Goal: Task Accomplishment & Management: Use online tool/utility

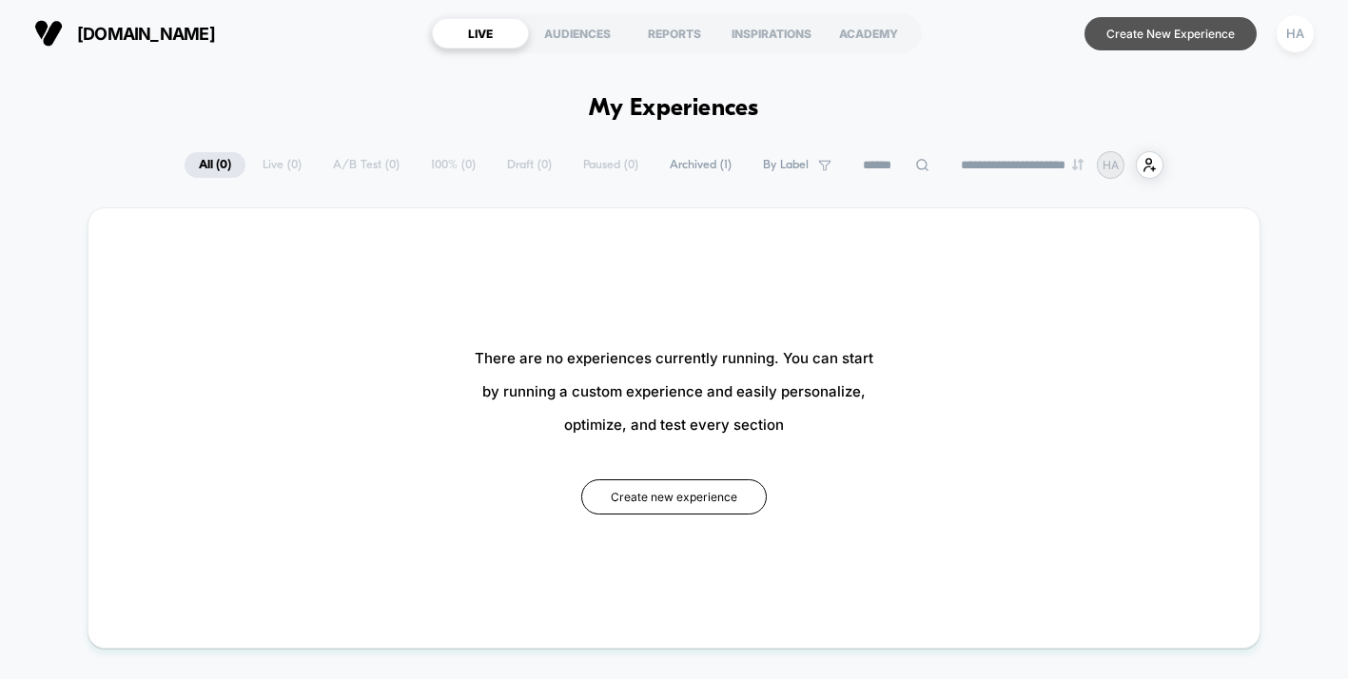
click at [1160, 40] on button "Create New Experience" at bounding box center [1170, 33] width 172 height 33
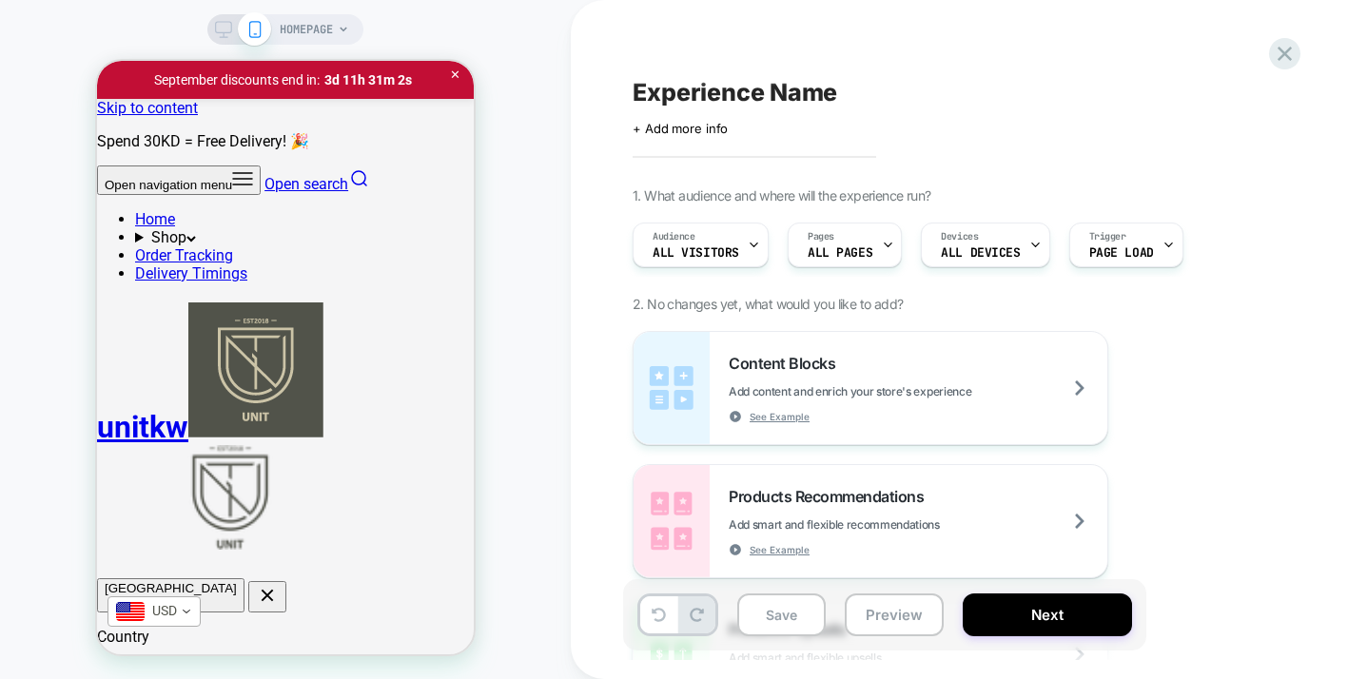
click at [591, 320] on div "Experience Name Click to edit experience details + Add more info 1. What audien…" at bounding box center [989, 339] width 837 height 679
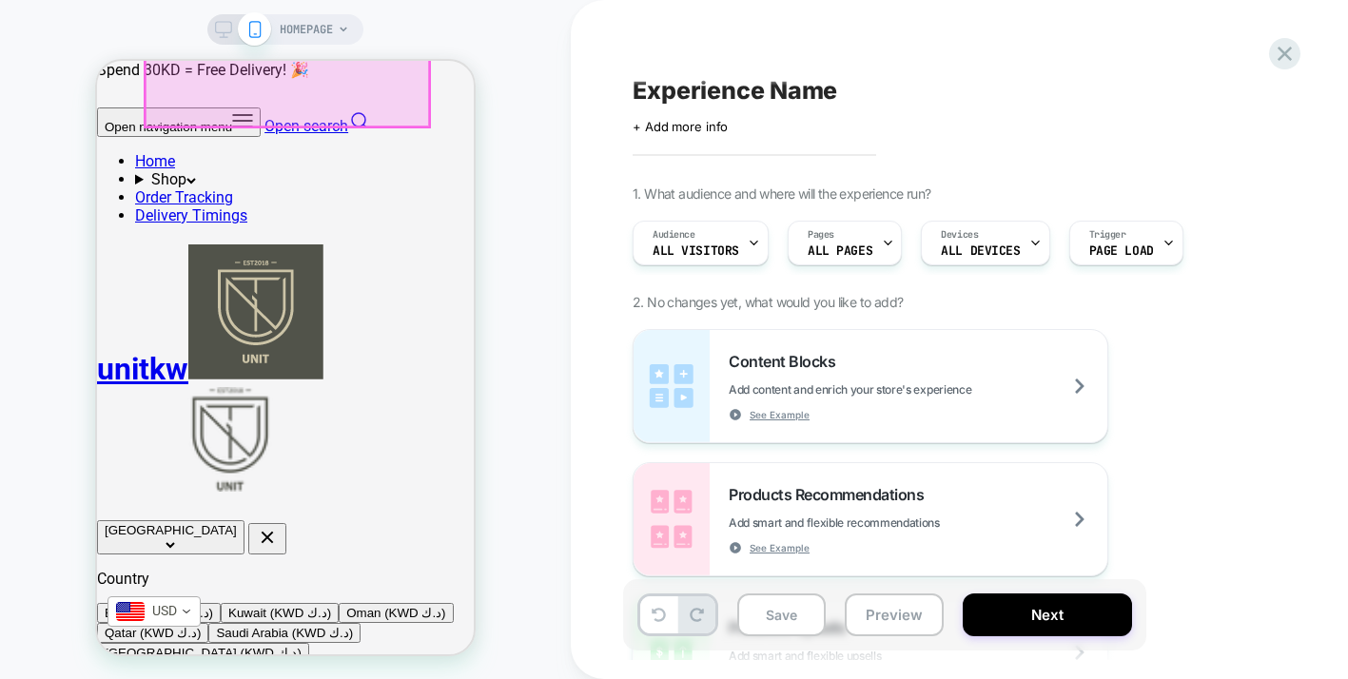
scroll to position [767, 0]
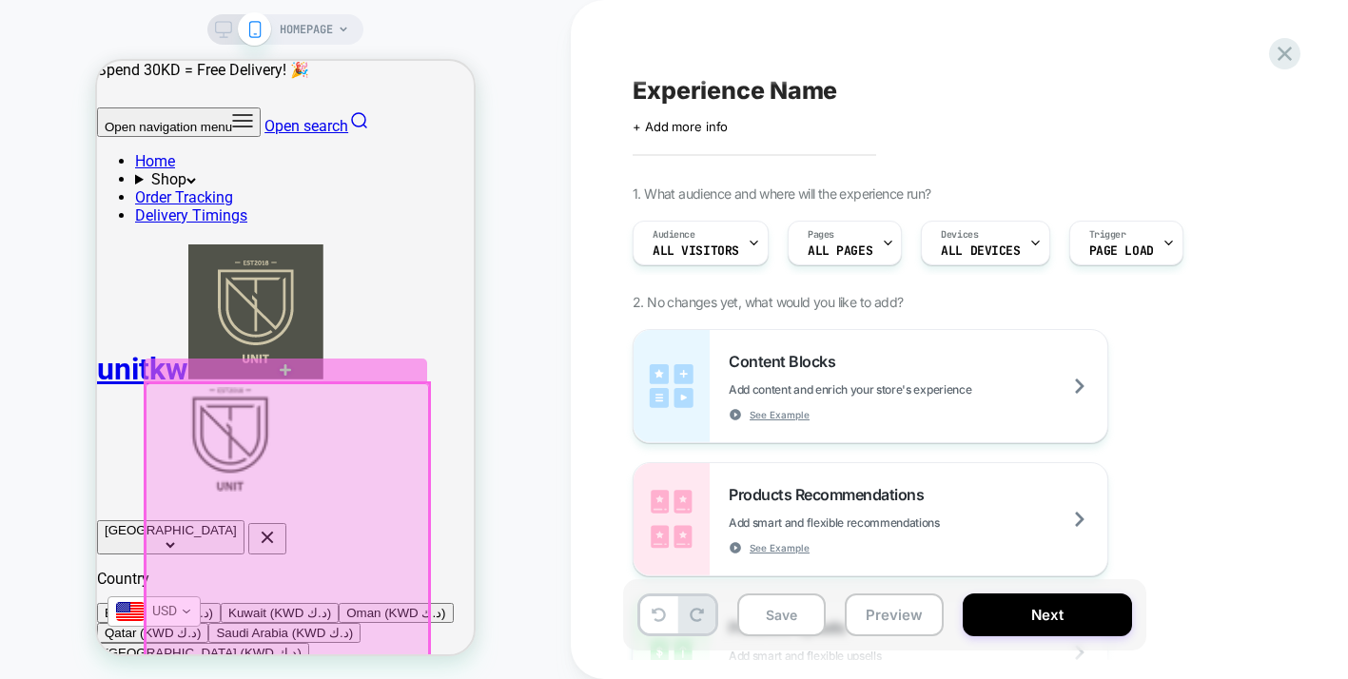
click at [318, 446] on div at bounding box center [288, 635] width 284 height 505
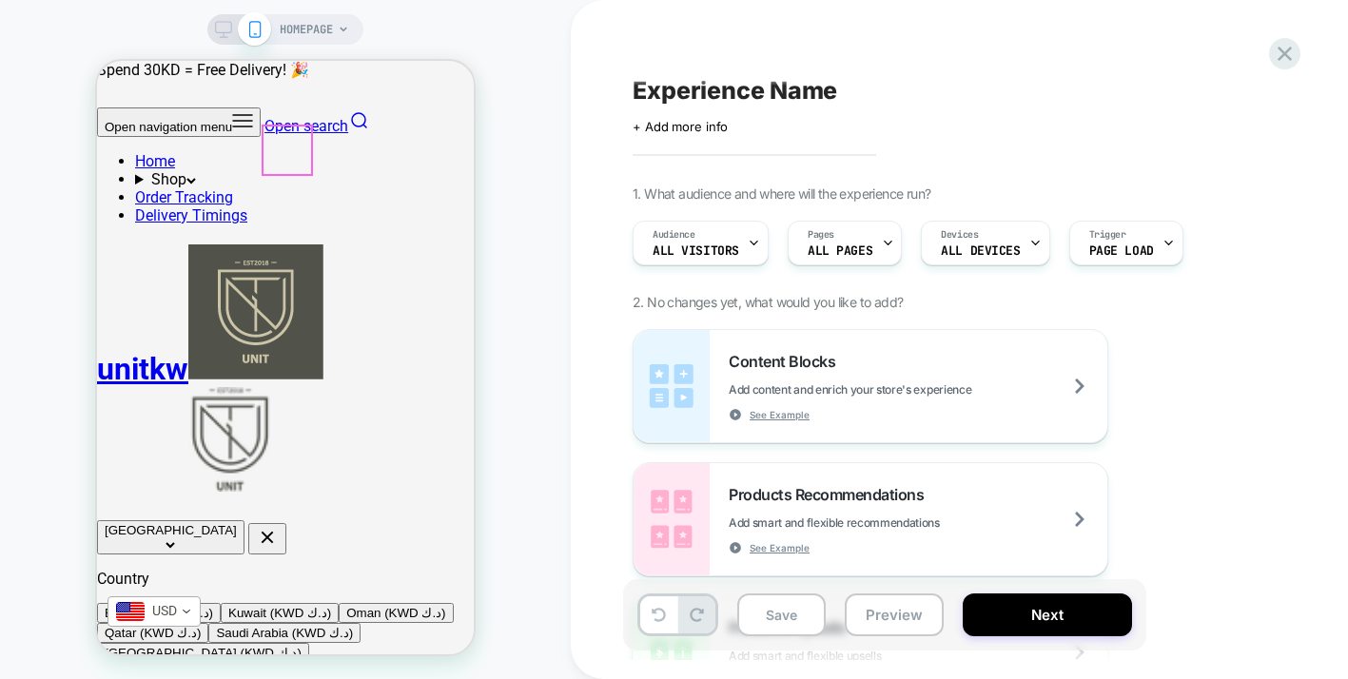
scroll to position [687, 0]
click at [332, 24] on span "HOMEPAGE" at bounding box center [306, 29] width 53 height 30
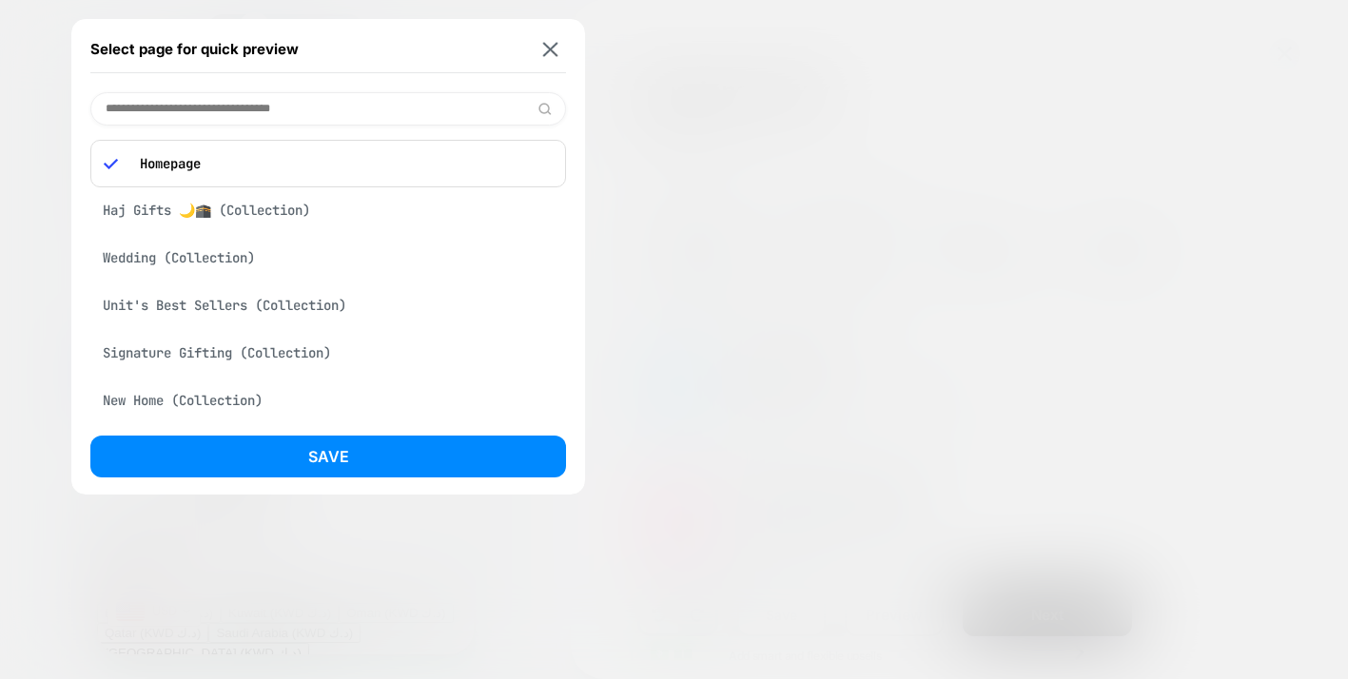
click at [213, 106] on input at bounding box center [328, 108] width 476 height 33
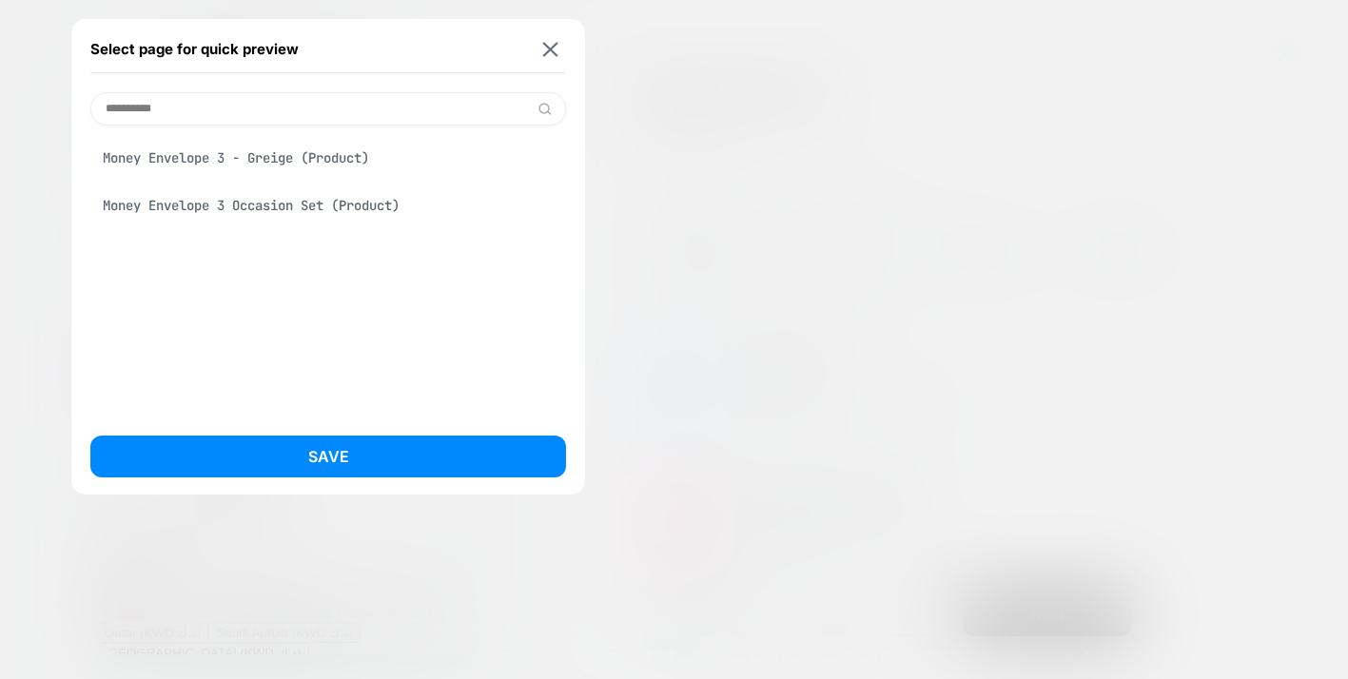
type input "**********"
click at [261, 162] on div "Money Envelope 3 - Greige (Product)" at bounding box center [328, 158] width 476 height 36
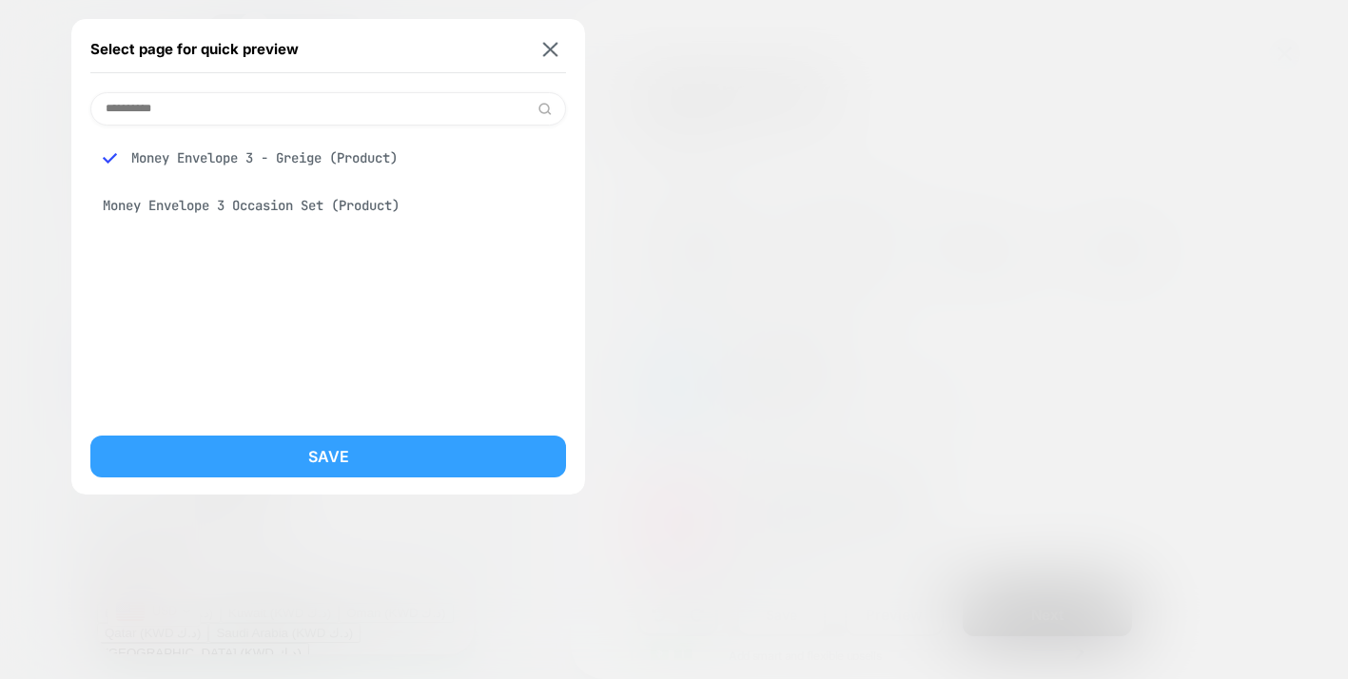
click at [305, 456] on button "Save" at bounding box center [328, 457] width 476 height 42
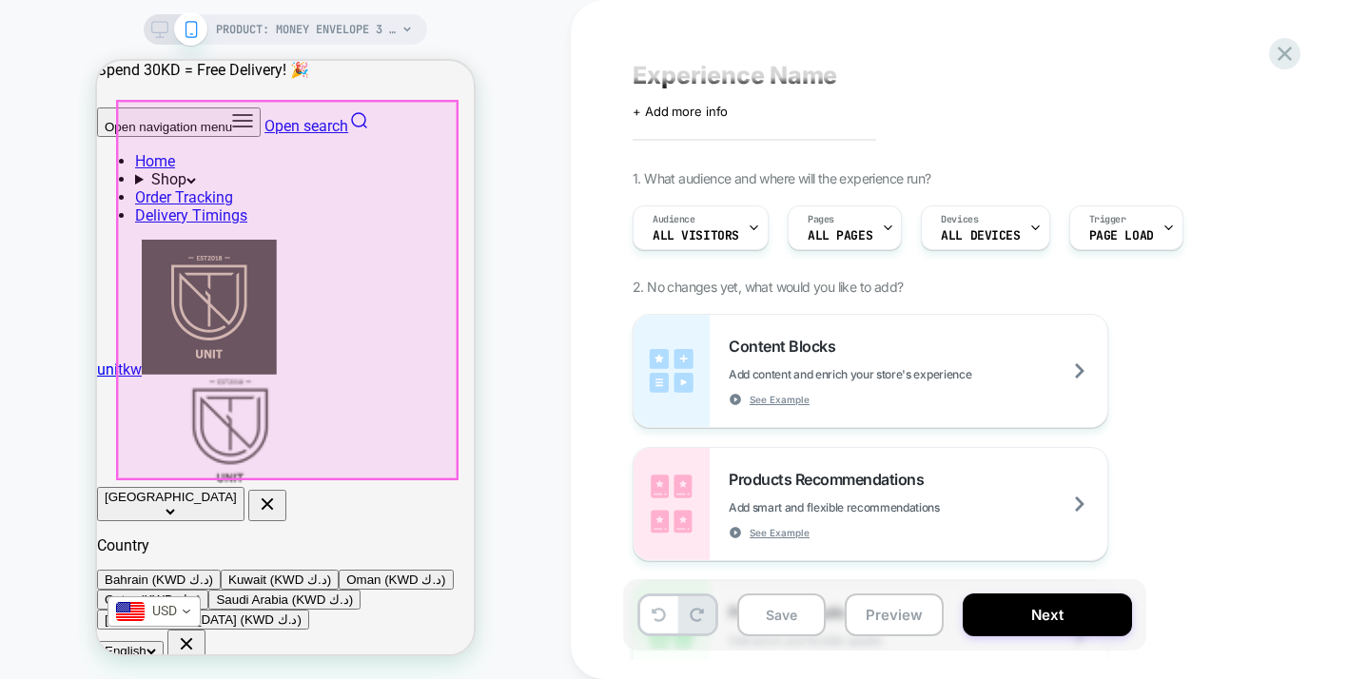
scroll to position [132, 0]
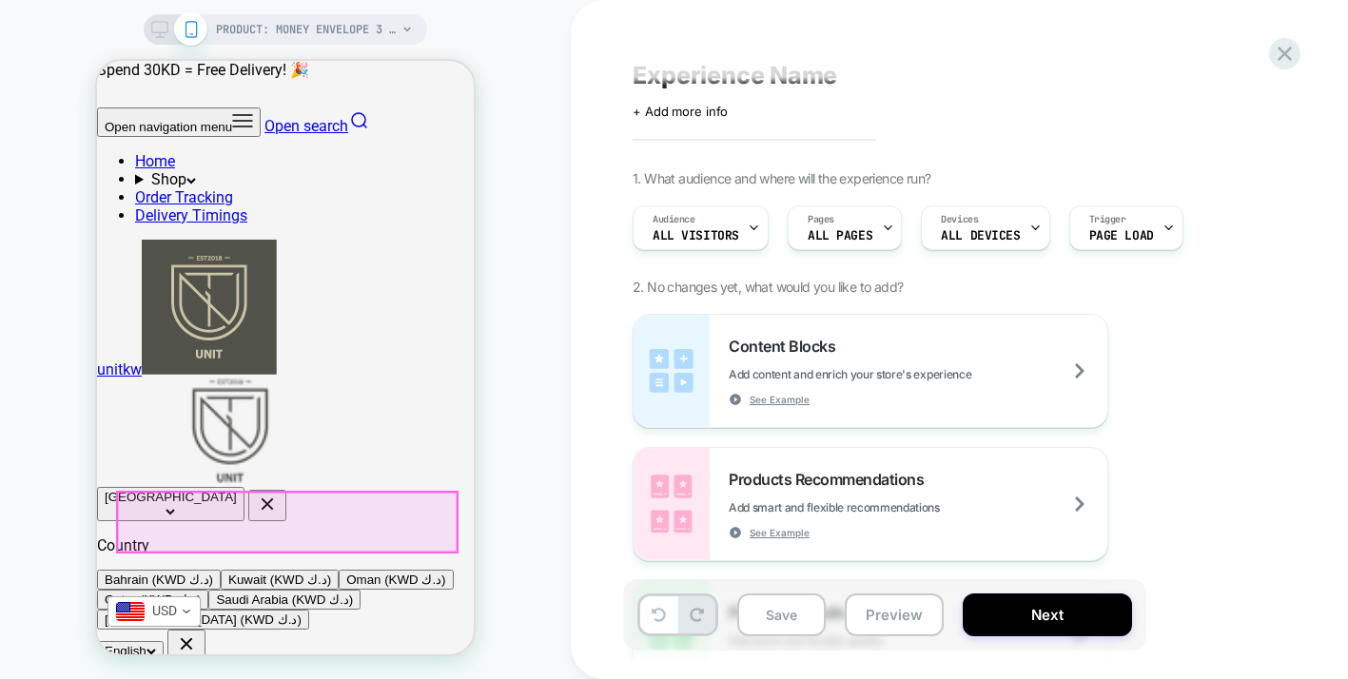
scroll to position [0, 379]
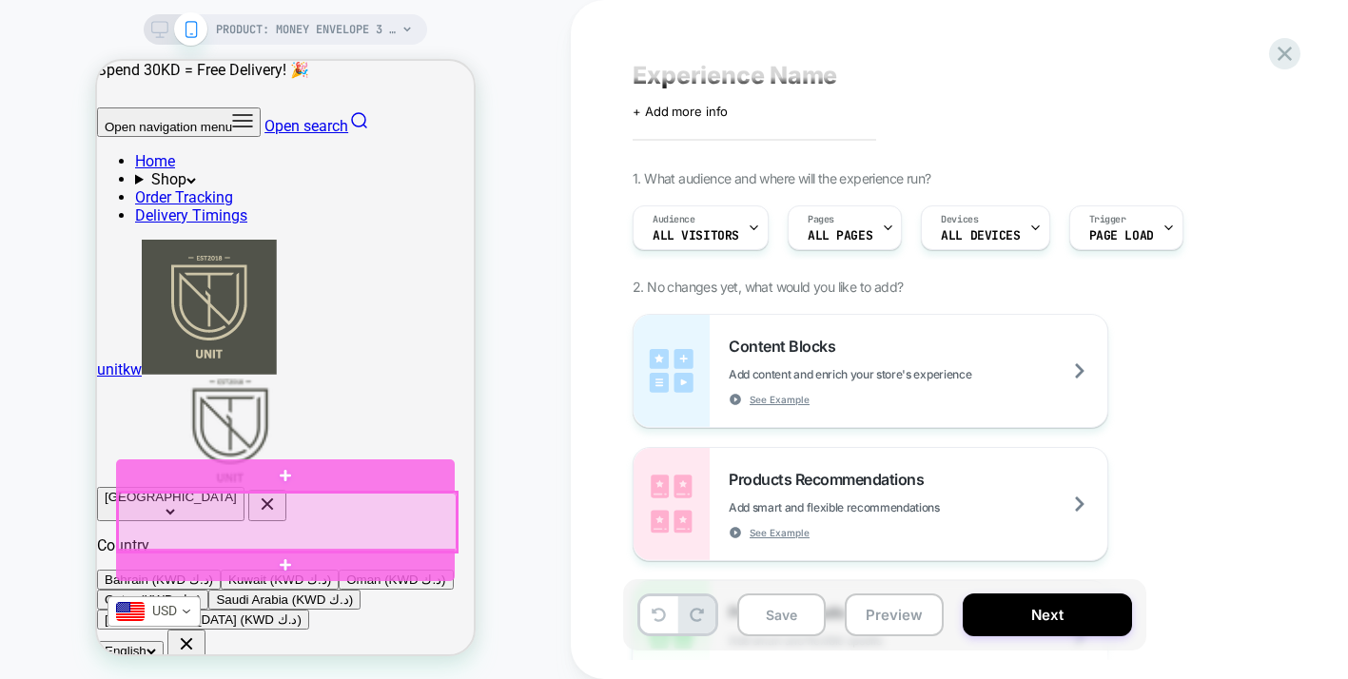
click at [198, 521] on div at bounding box center [287, 522] width 339 height 59
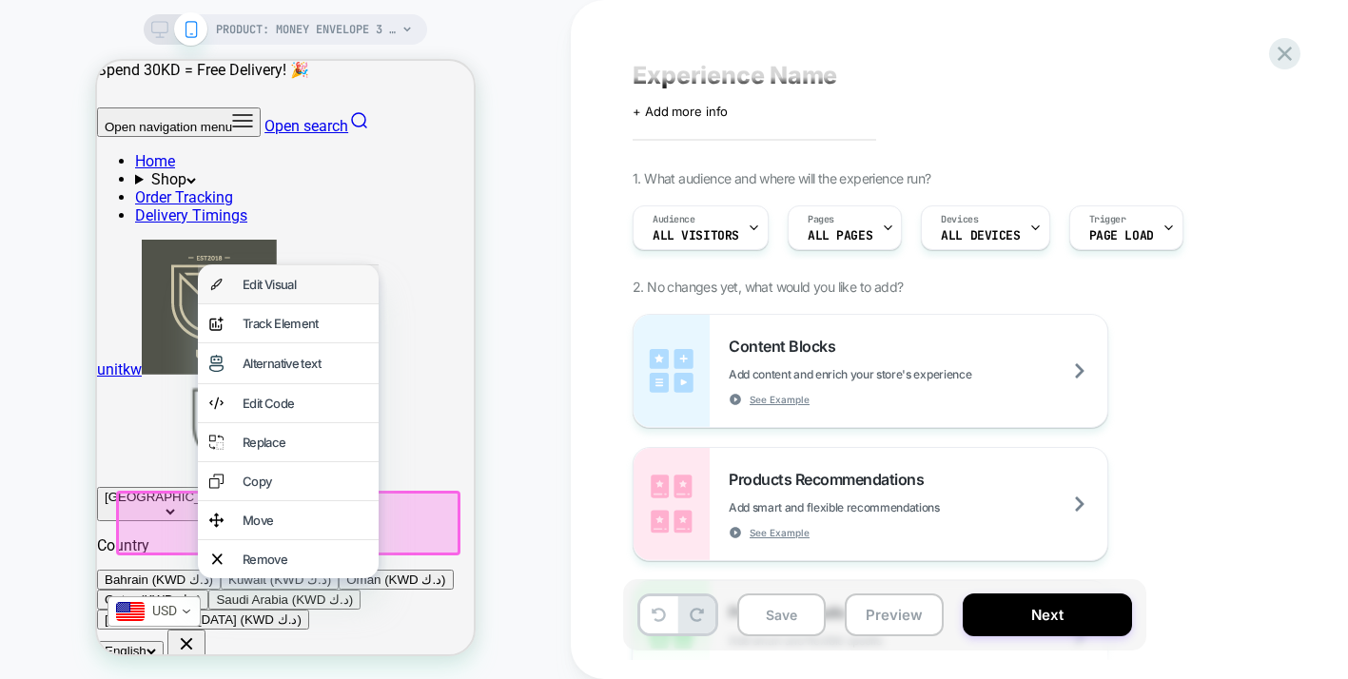
click at [325, 300] on div "Edit Visual" at bounding box center [288, 284] width 181 height 38
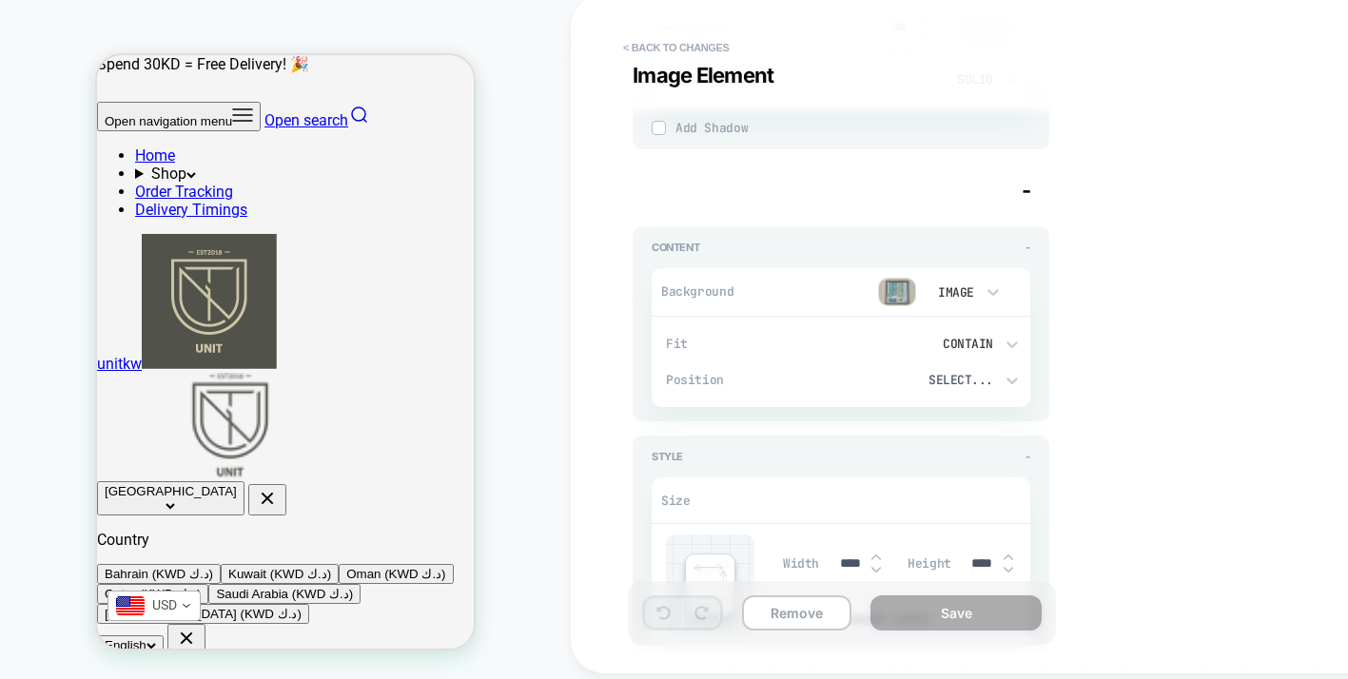
scroll to position [911, 0]
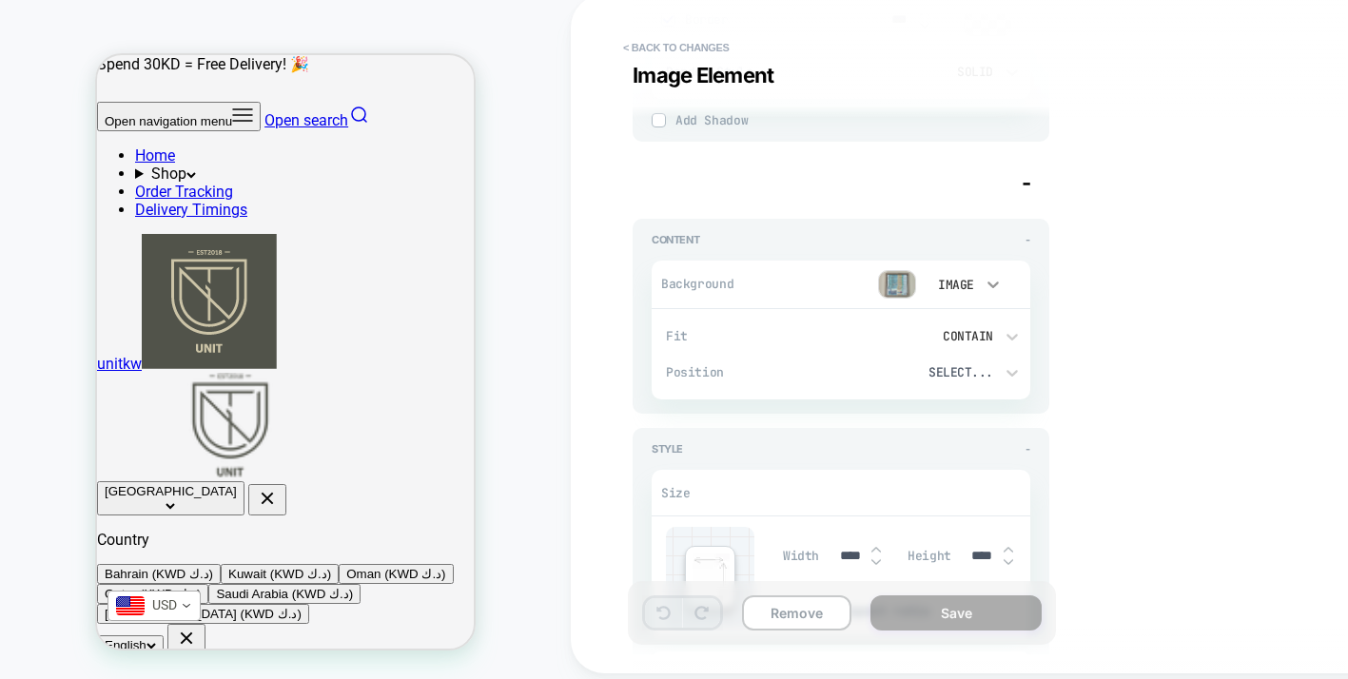
click at [985, 285] on icon at bounding box center [992, 284] width 19 height 19
click at [985, 285] on div at bounding box center [674, 339] width 1348 height 679
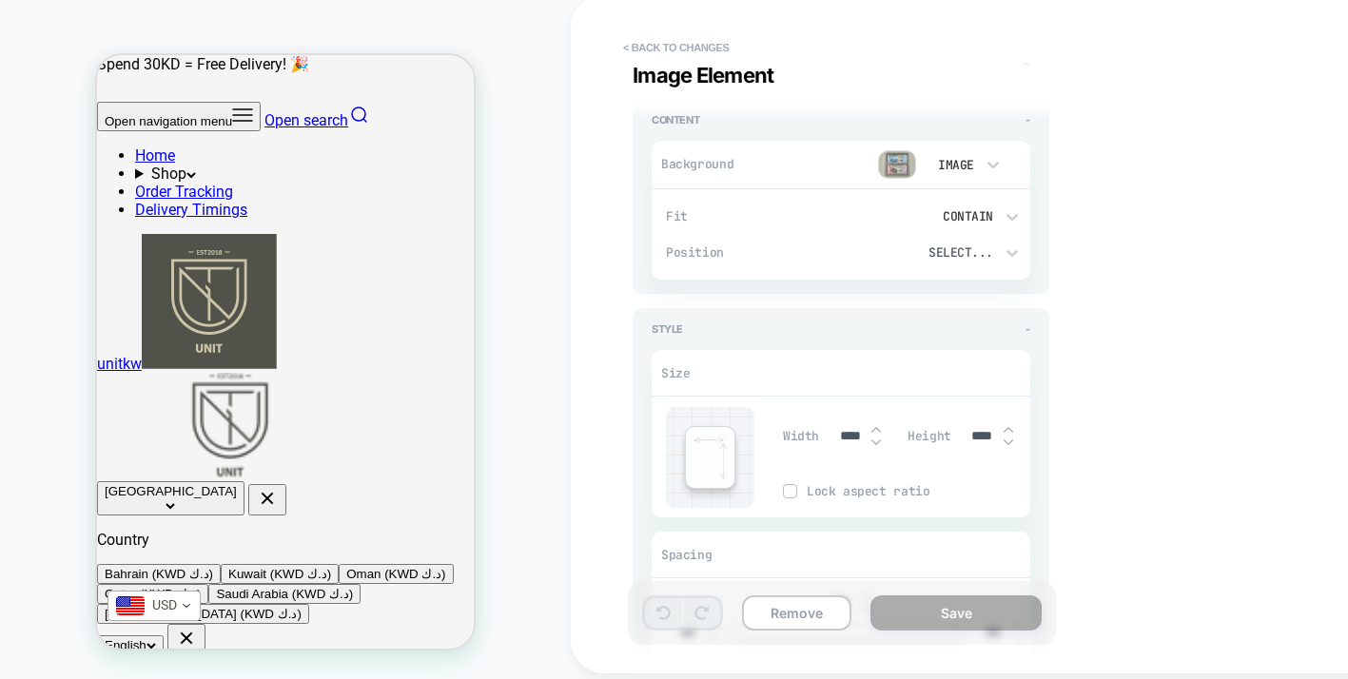
scroll to position [1860, 0]
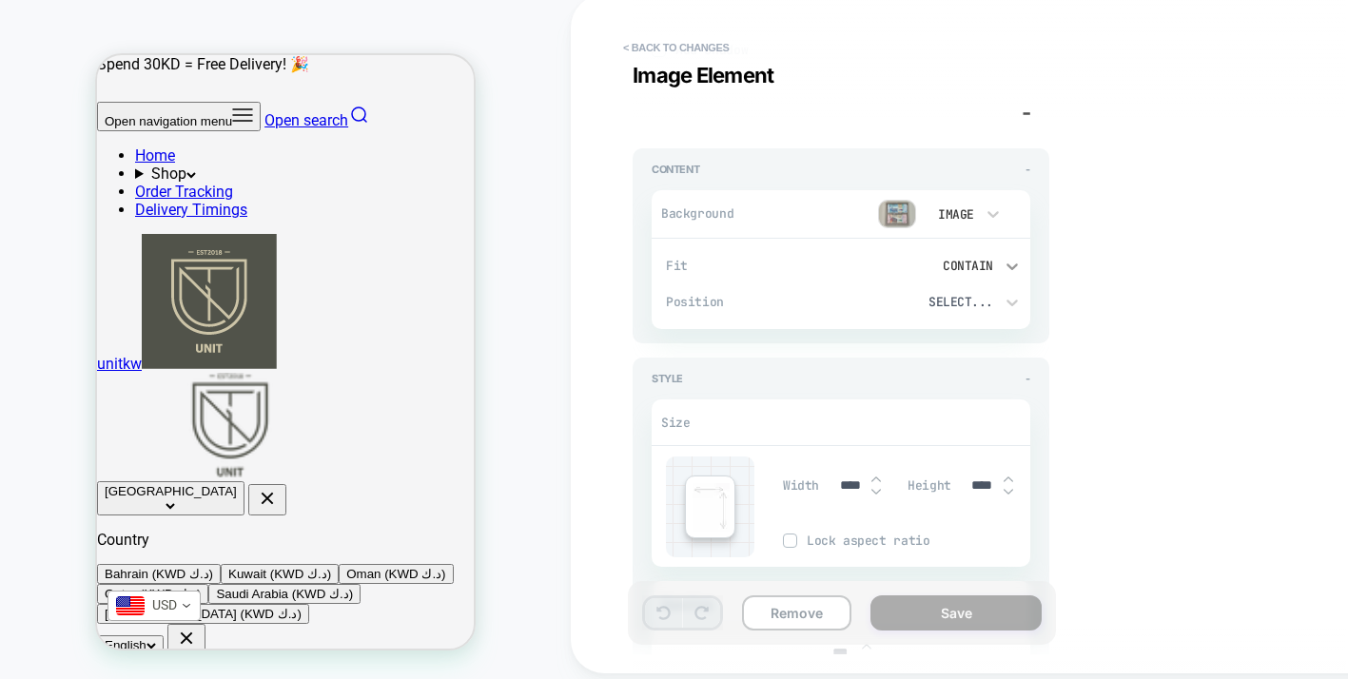
click at [1013, 268] on icon at bounding box center [1011, 266] width 19 height 19
click at [1072, 285] on div at bounding box center [674, 339] width 1348 height 679
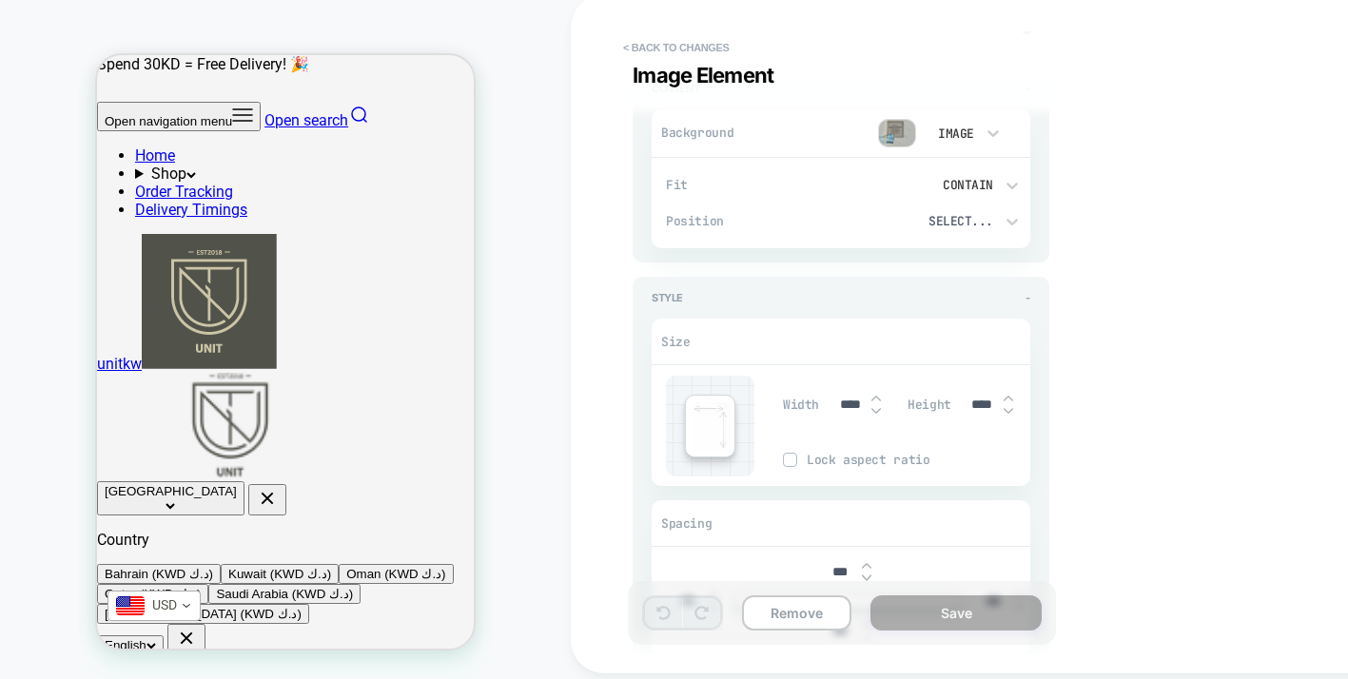
scroll to position [0, 0]
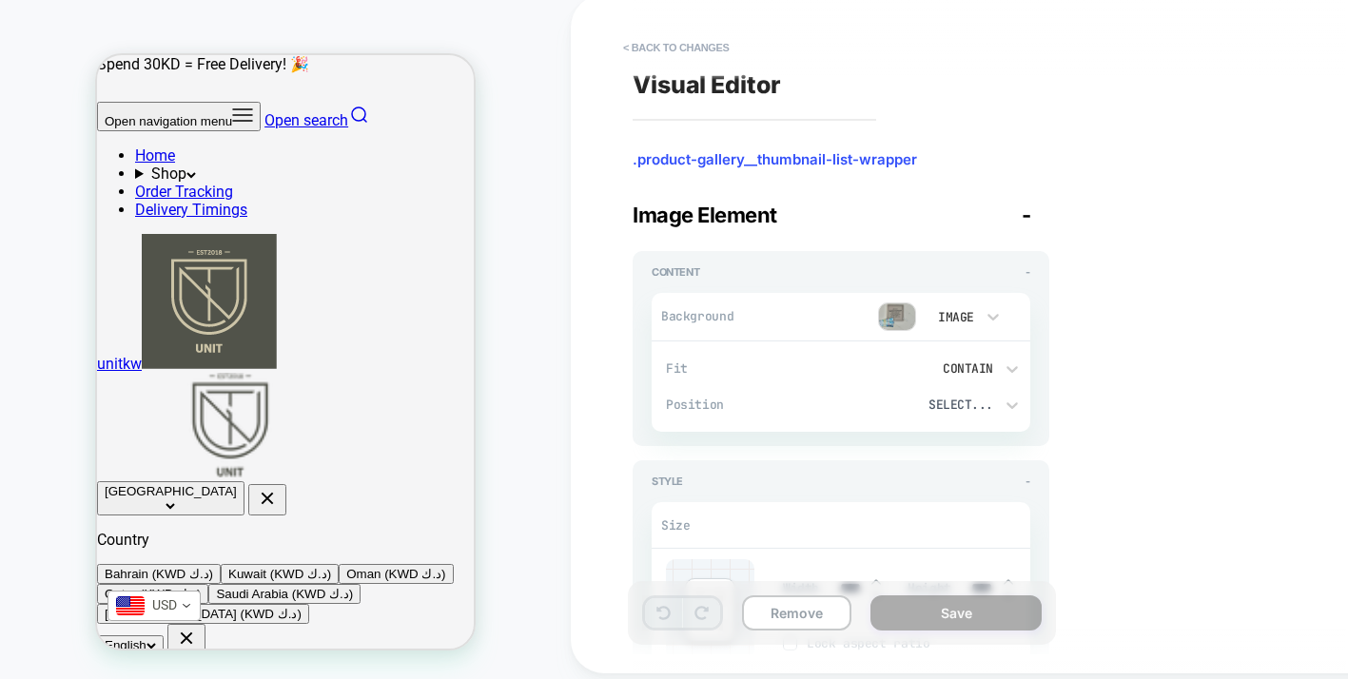
click at [980, 314] on div "Image" at bounding box center [953, 317] width 59 height 20
click at [1097, 419] on div at bounding box center [674, 339] width 1348 height 679
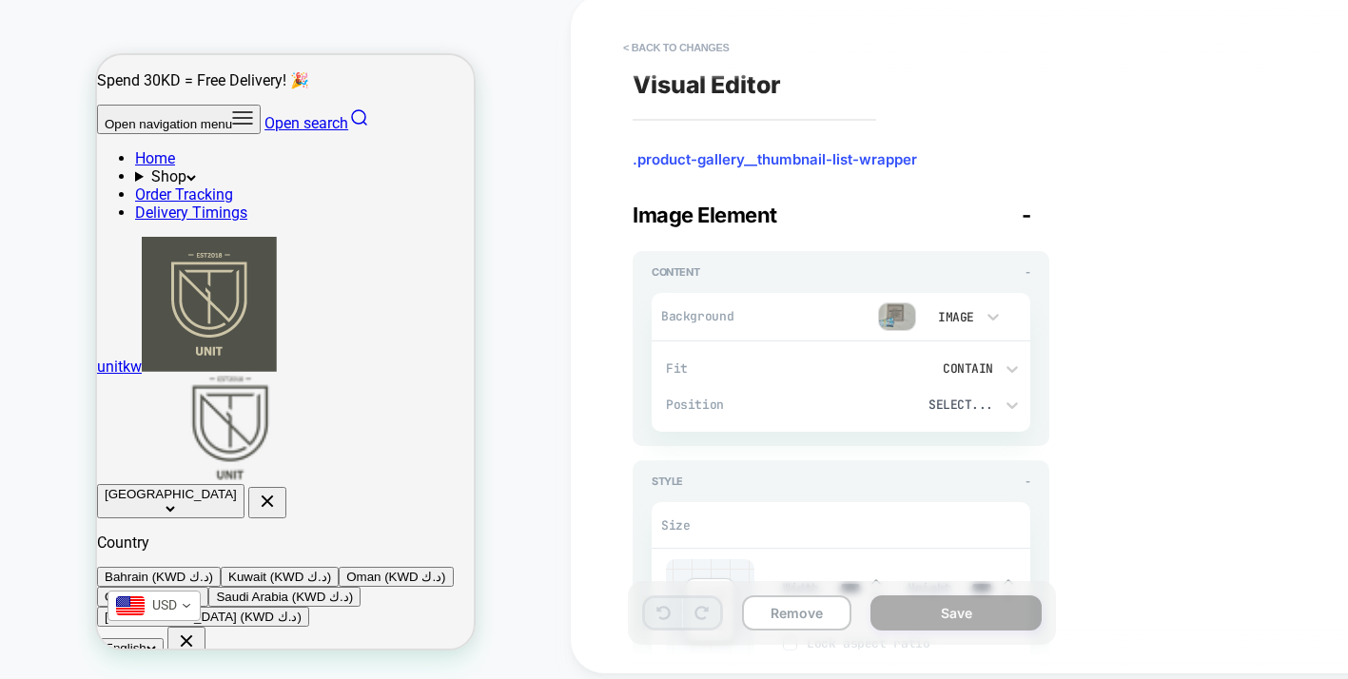
scroll to position [0, 0]
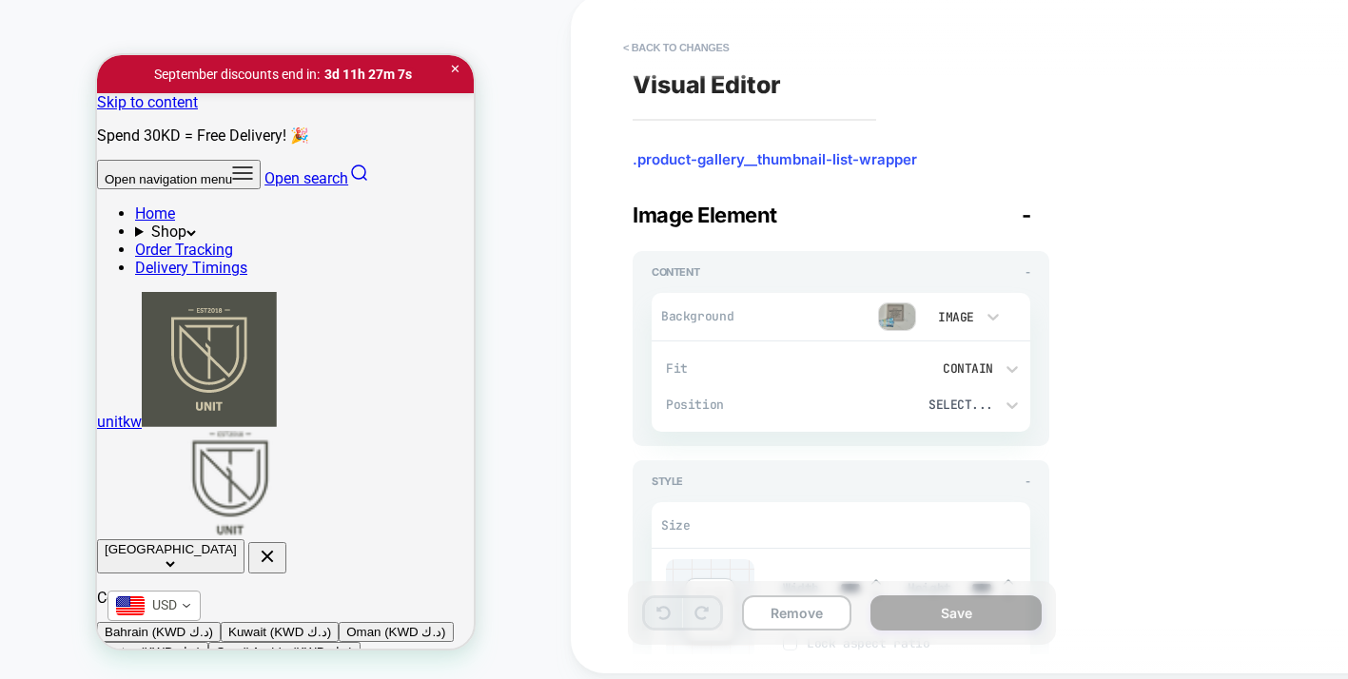
click at [670, 45] on button "< Back to changes" at bounding box center [676, 47] width 126 height 30
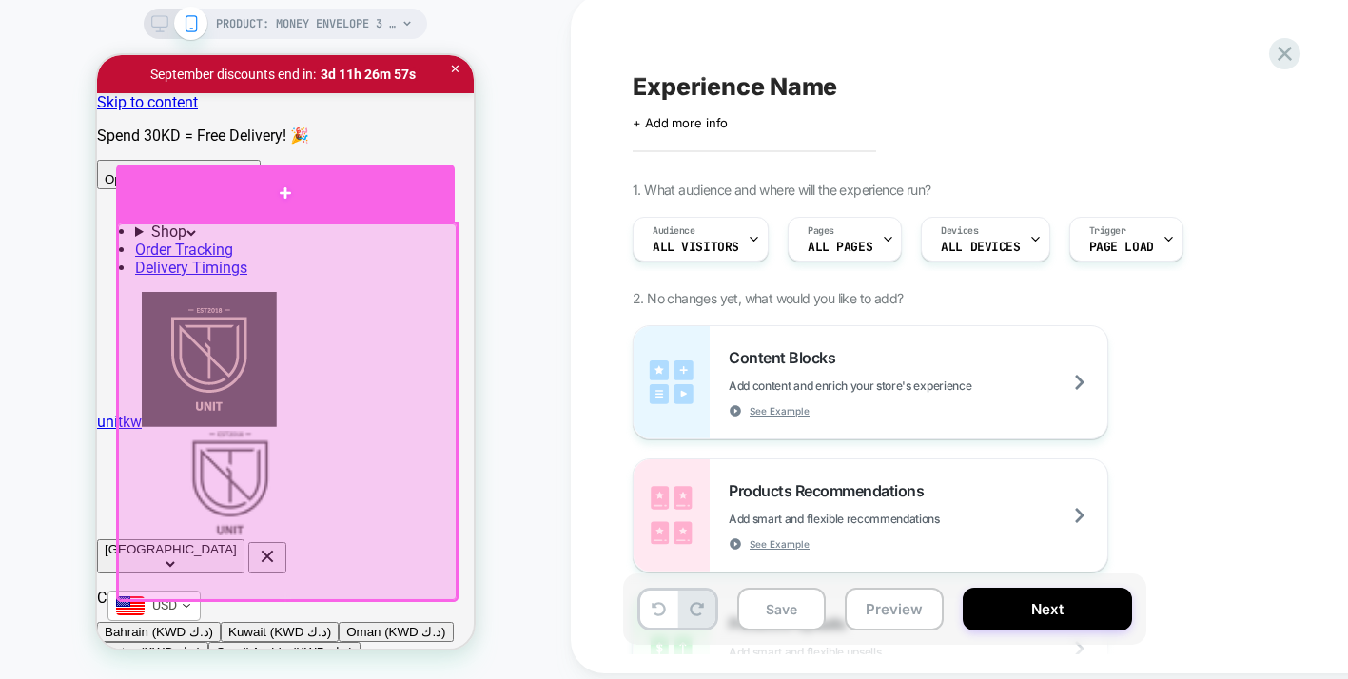
click at [284, 210] on div at bounding box center [285, 193] width 339 height 56
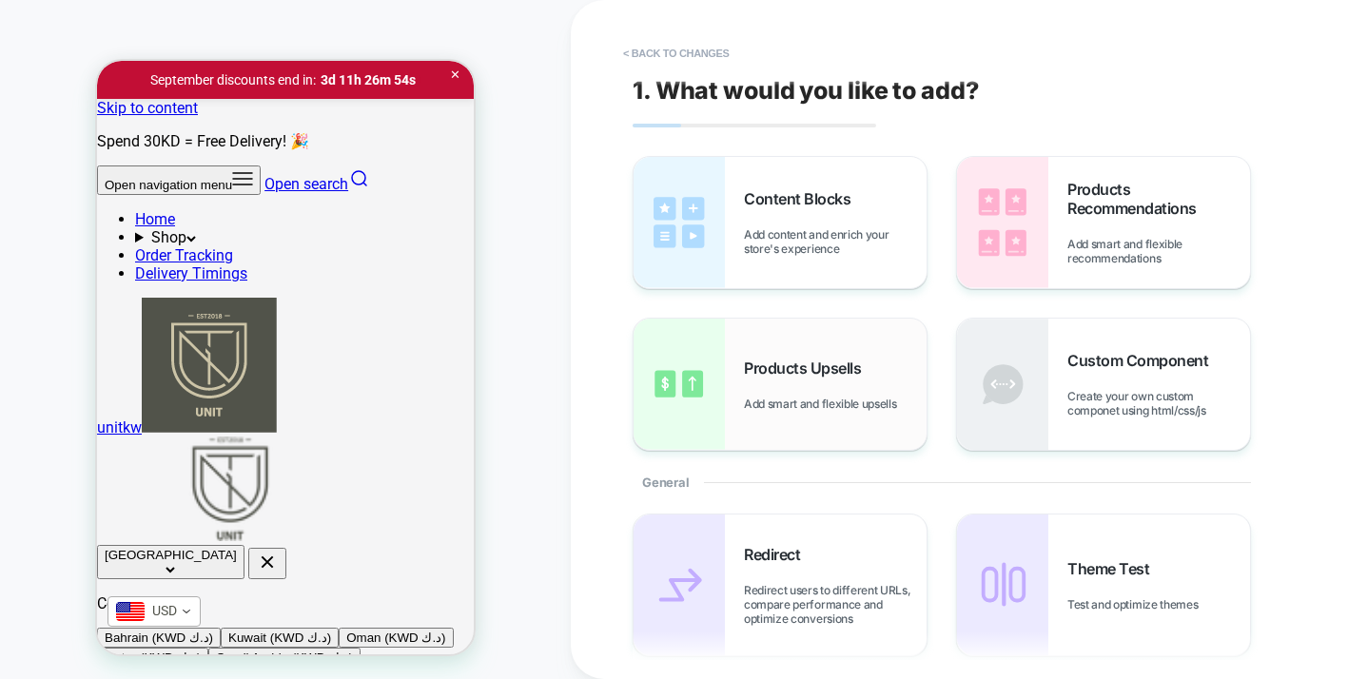
click at [793, 419] on div "Products Upsells Add smart and flexible upsells" at bounding box center [779, 384] width 293 height 131
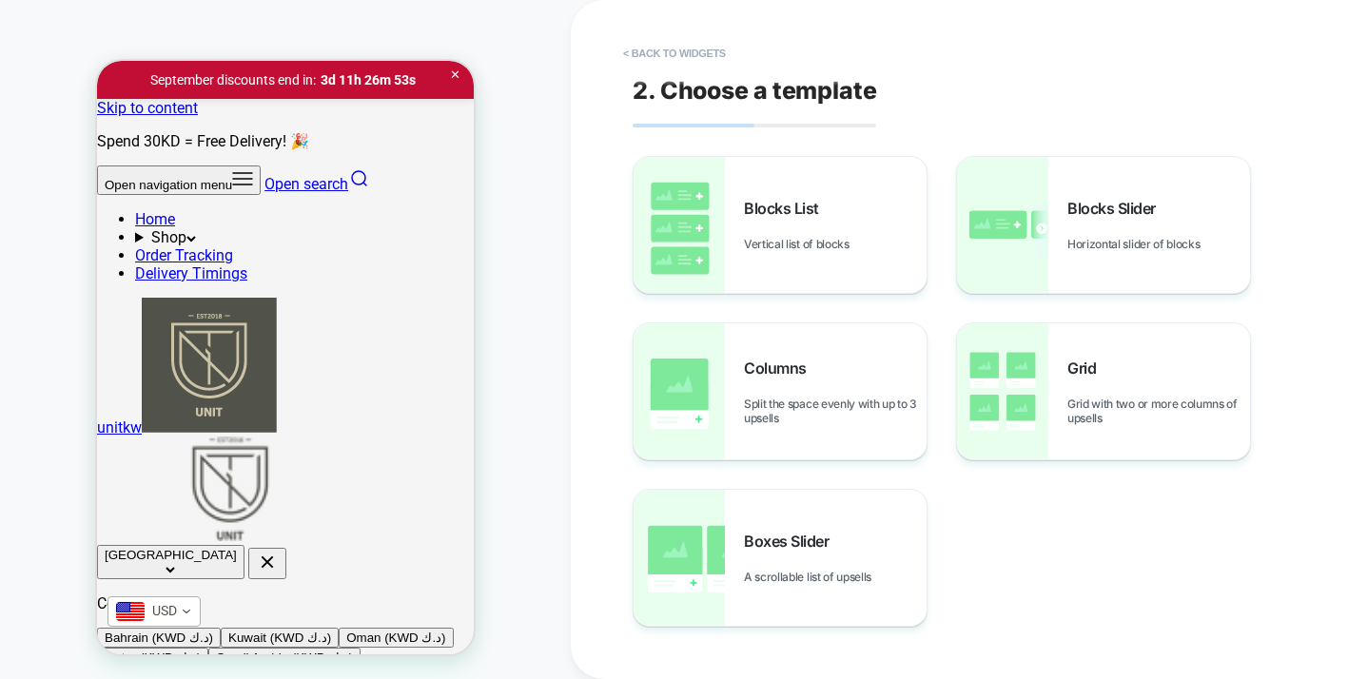
scroll to position [6, 0]
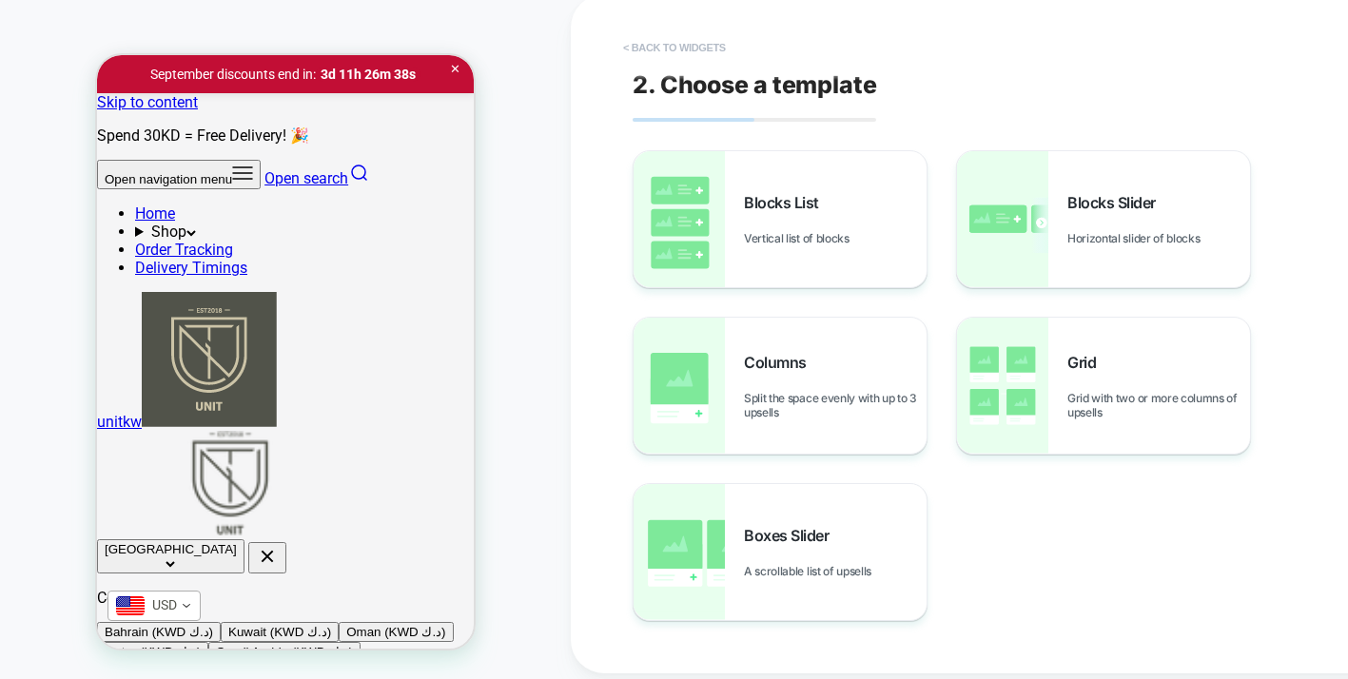
click at [649, 46] on button "< Back to widgets" at bounding box center [674, 47] width 122 height 30
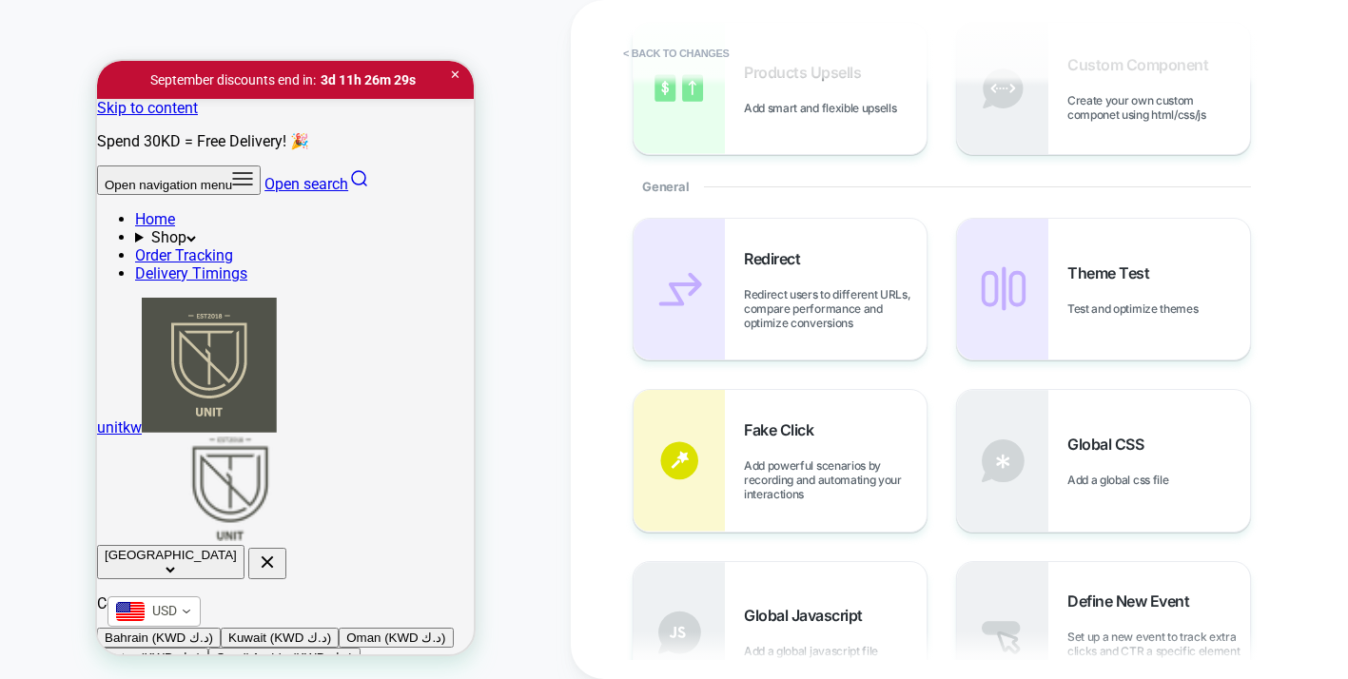
scroll to position [0, 0]
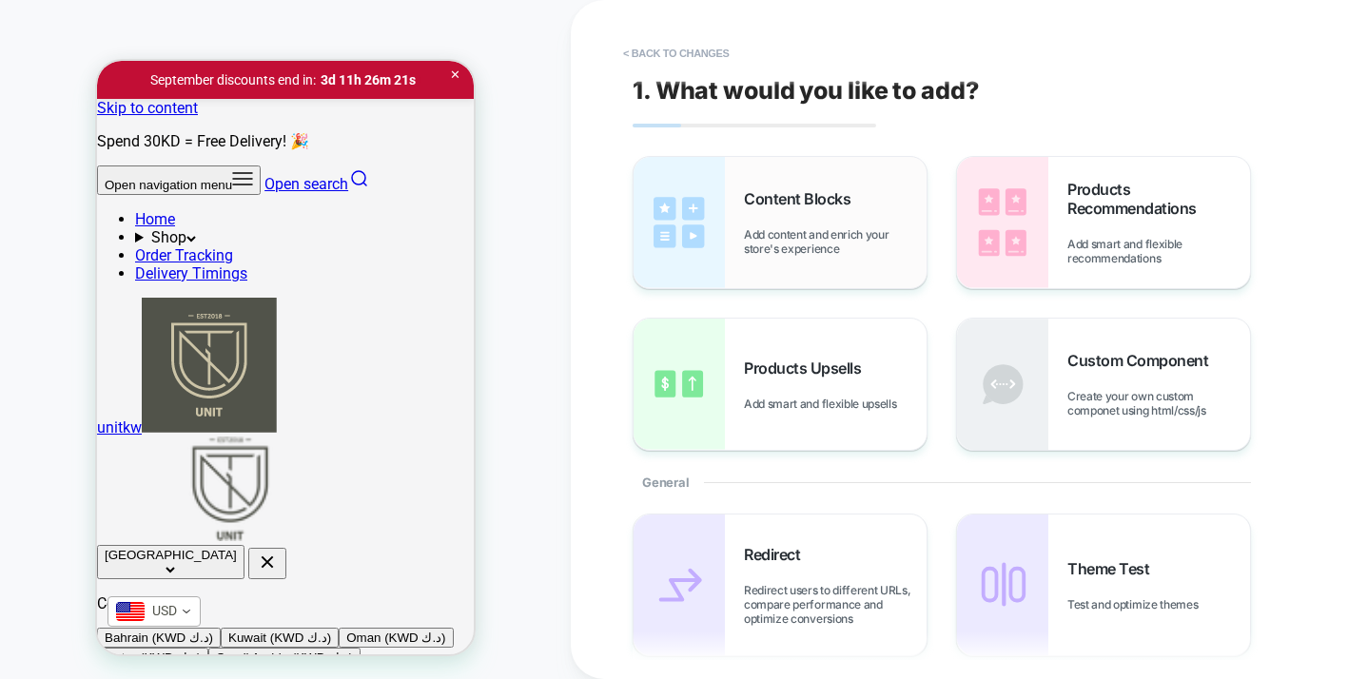
click at [884, 226] on div "Content Blocks Add content and enrich your store's experience" at bounding box center [835, 222] width 183 height 67
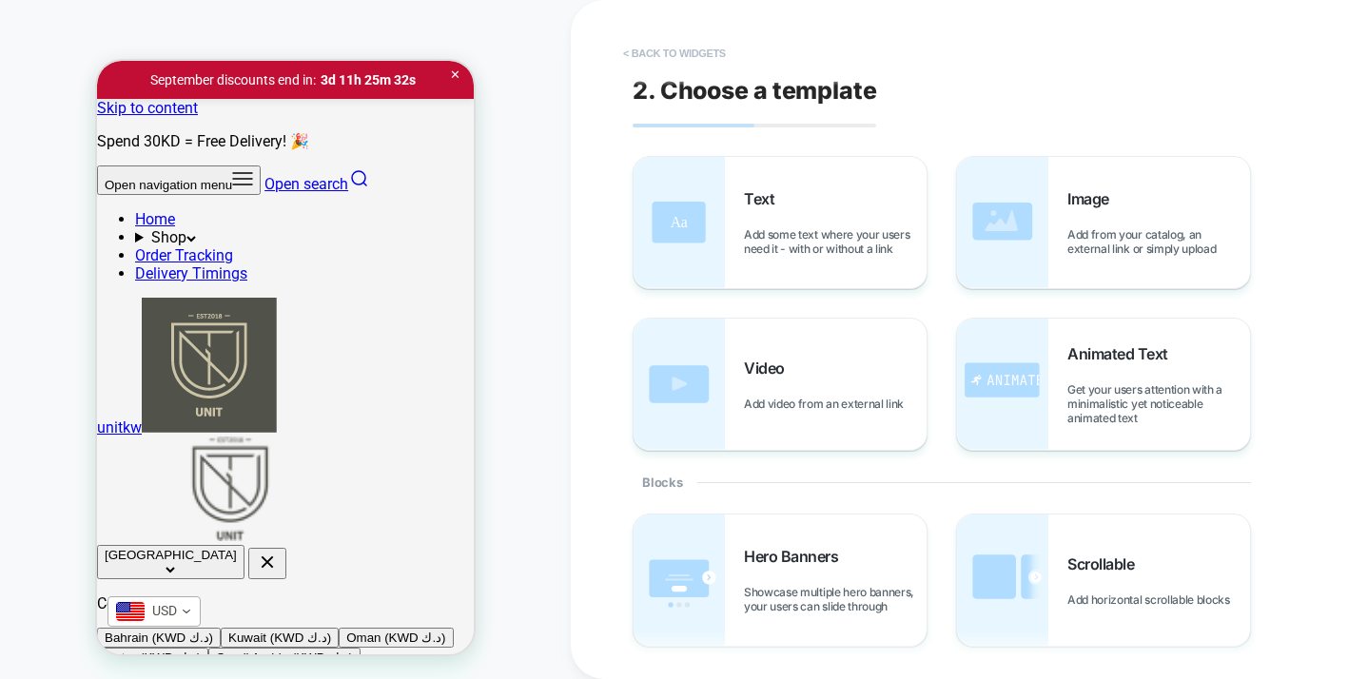
click at [680, 59] on button "< Back to widgets" at bounding box center [674, 53] width 122 height 30
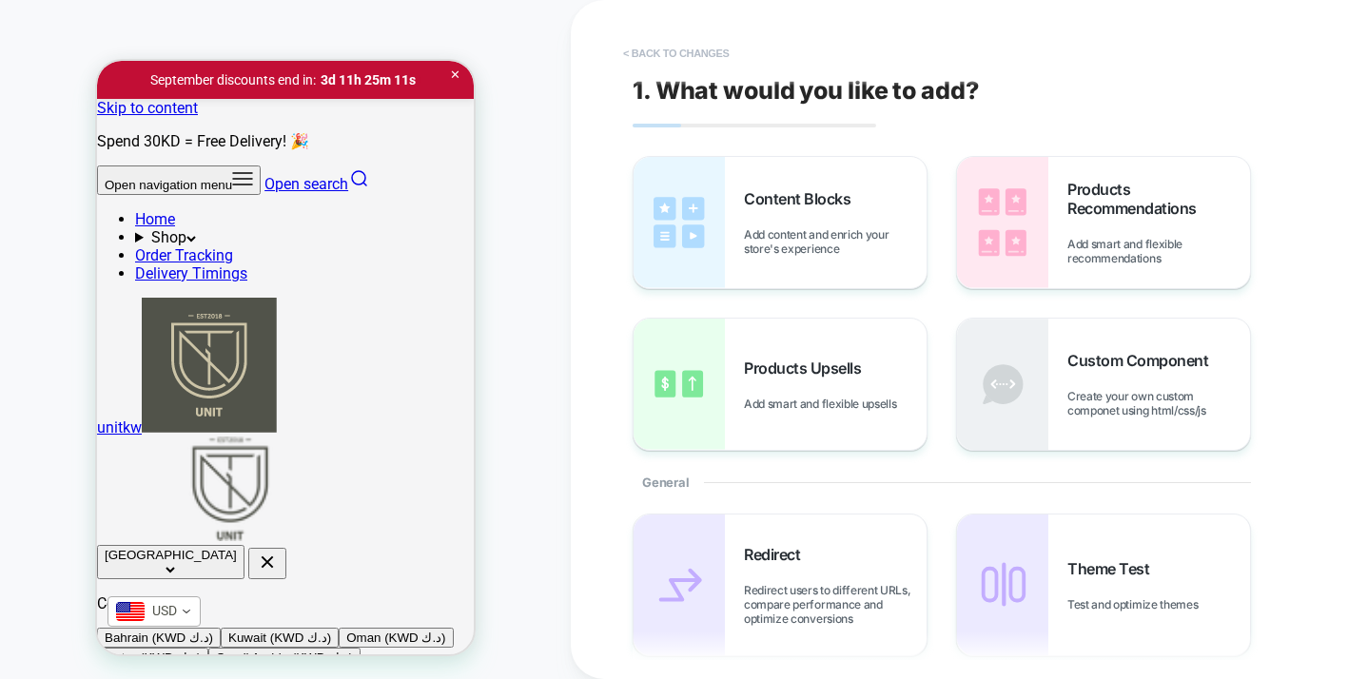
click at [664, 48] on button "< Back to changes" at bounding box center [676, 53] width 126 height 30
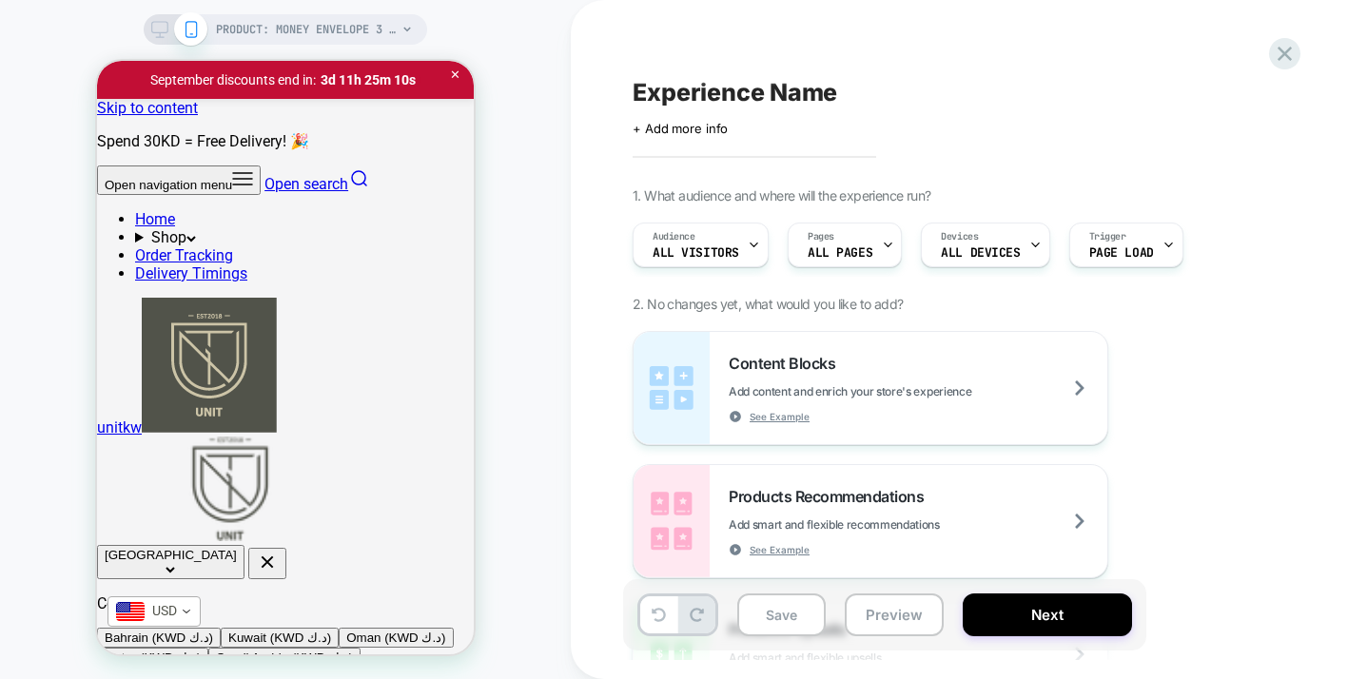
click at [558, 361] on div "PRODUCT: Money Envelope 3 - Greige PRODUCT: Money Envelope 3 - Greige" at bounding box center [285, 342] width 571 height 647
click at [1275, 59] on icon at bounding box center [1284, 54] width 26 height 26
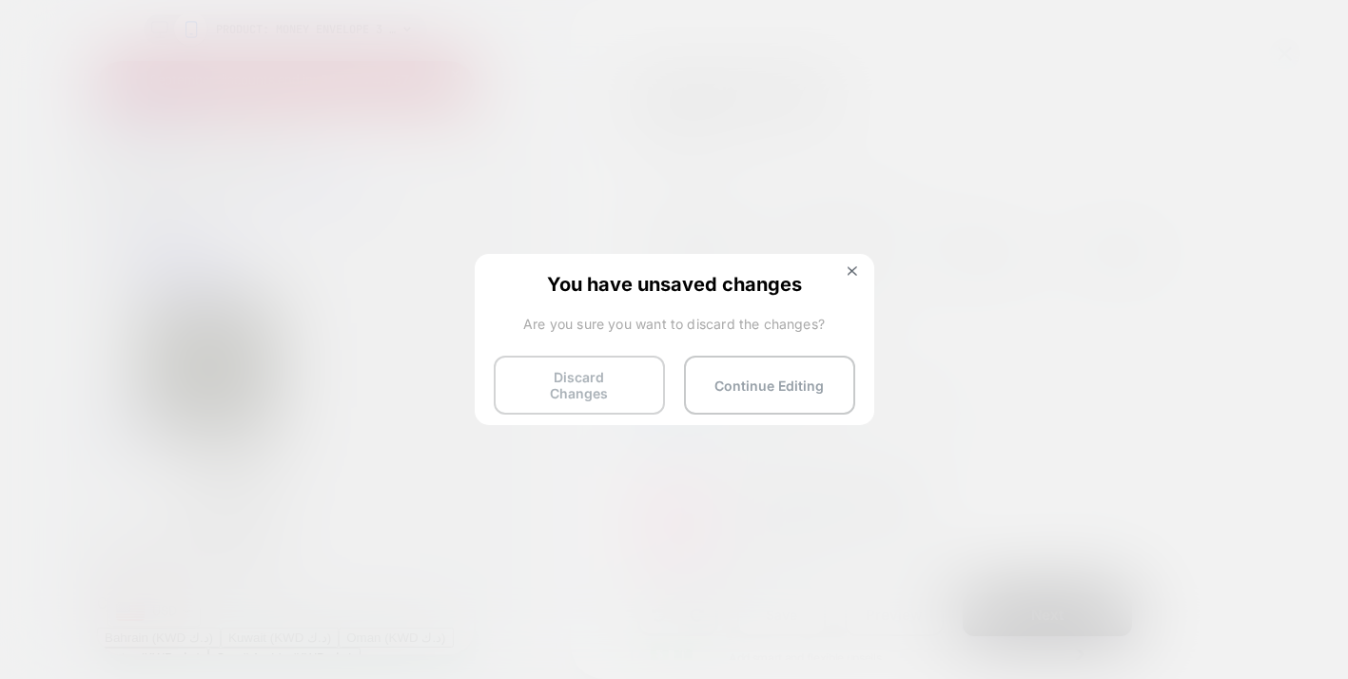
click at [592, 384] on button "Discard Changes" at bounding box center [579, 385] width 171 height 59
